Goal: Information Seeking & Learning: Learn about a topic

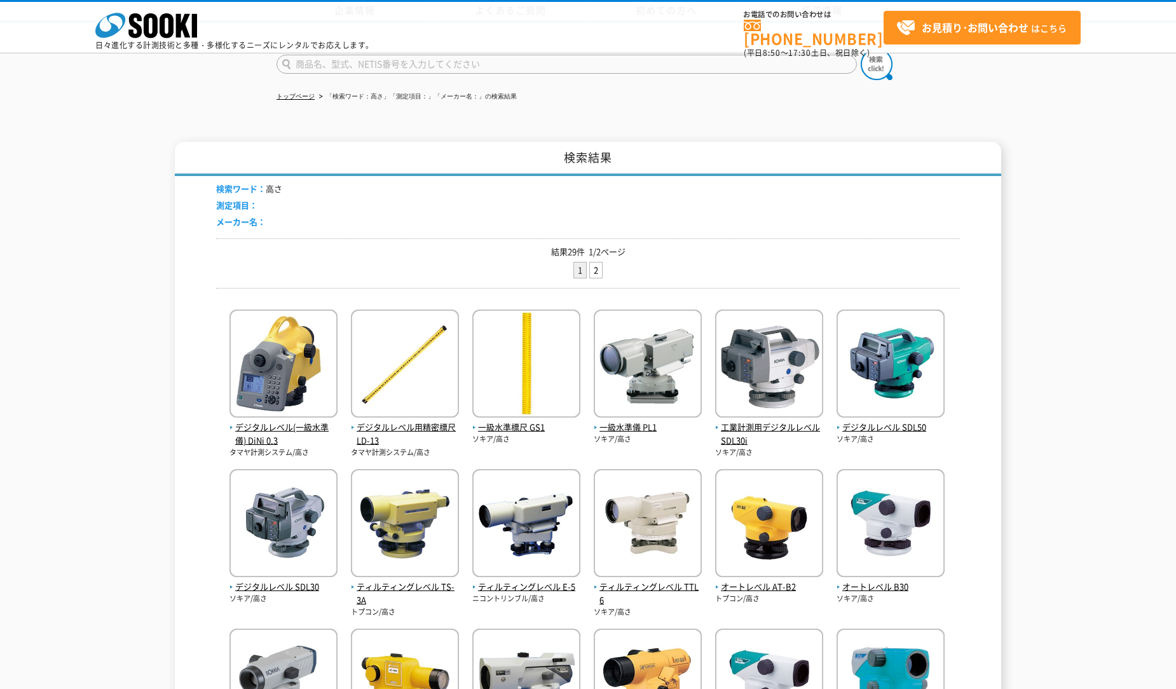
scroll to position [345, 0]
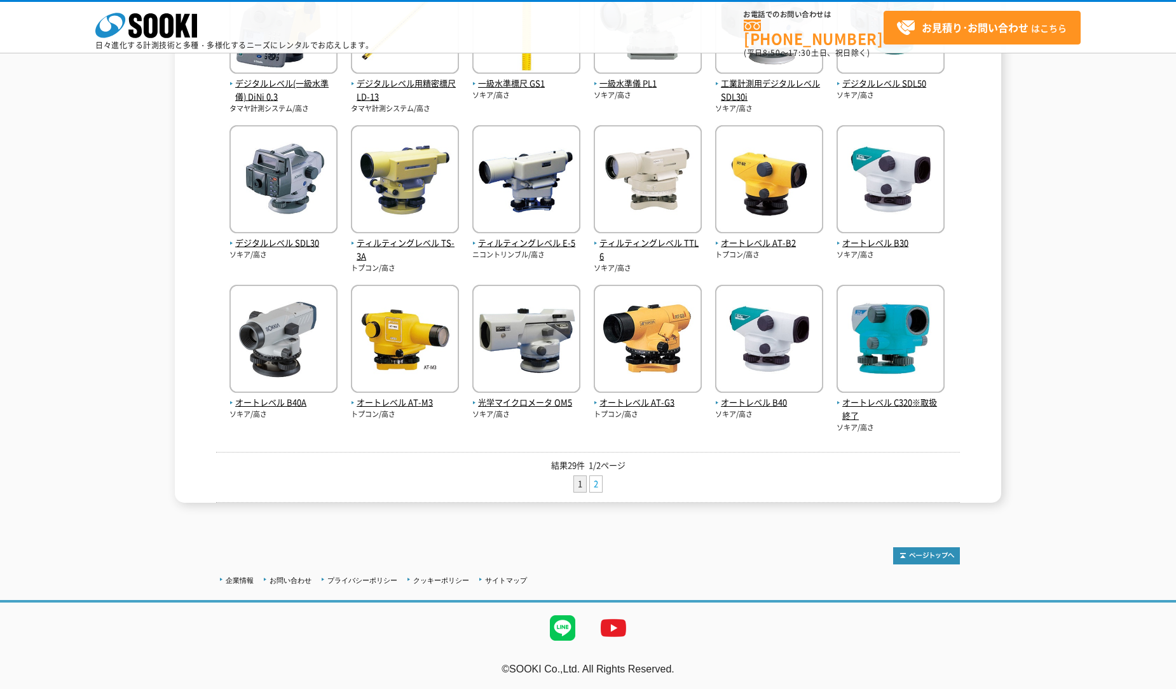
drag, startPoint x: 0, startPoint y: 0, endPoint x: 597, endPoint y: 481, distance: 766.5
click at [597, 481] on link "2" at bounding box center [596, 484] width 12 height 16
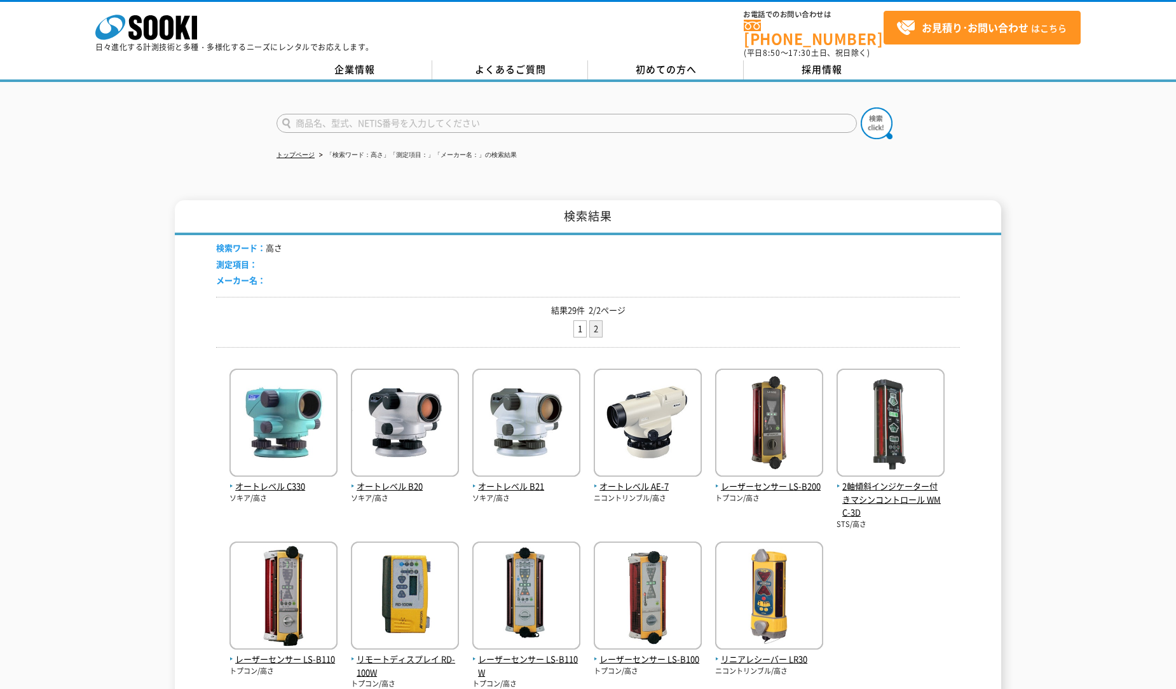
click at [311, 118] on input "text" at bounding box center [566, 123] width 580 height 19
type input "高さ制限"
click at [860, 107] on button at bounding box center [876, 123] width 32 height 32
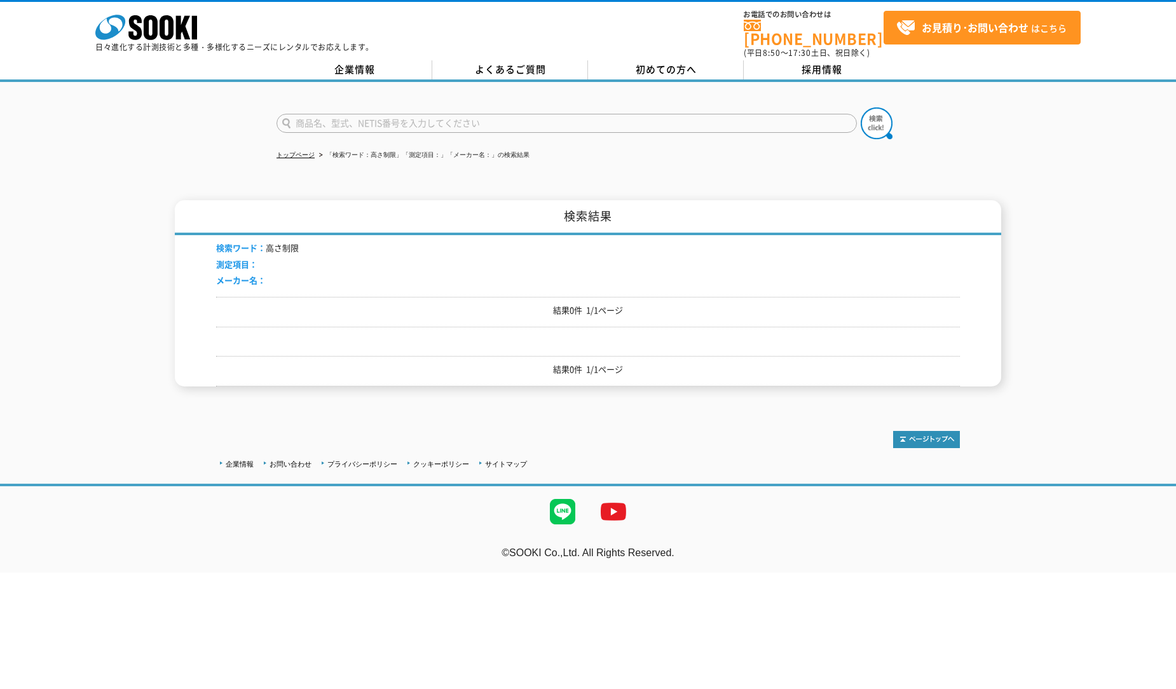
click at [313, 116] on input "text" at bounding box center [566, 123] width 580 height 19
type input "商品名、型式、NETIS番号を入力してください"
click at [160, 39] on icon "株式会社 ソーキ" at bounding box center [146, 27] width 102 height 25
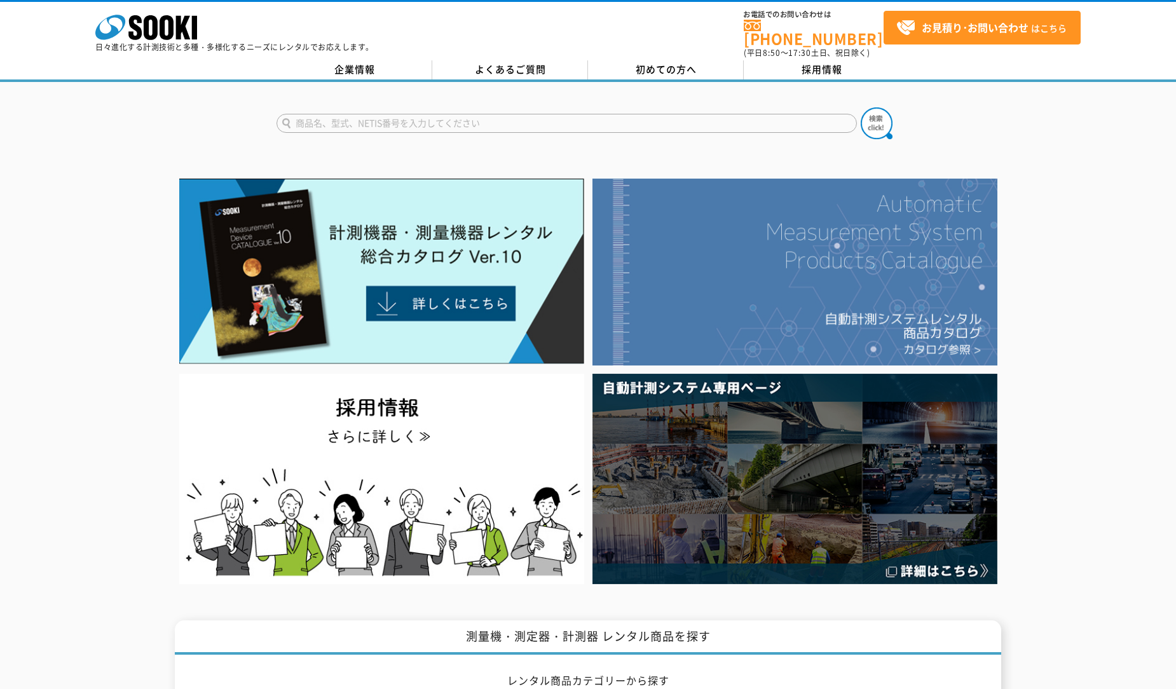
click at [765, 309] on img at bounding box center [794, 272] width 405 height 187
click at [760, 257] on img at bounding box center [794, 272] width 405 height 187
